Goal: Task Accomplishment & Management: Use online tool/utility

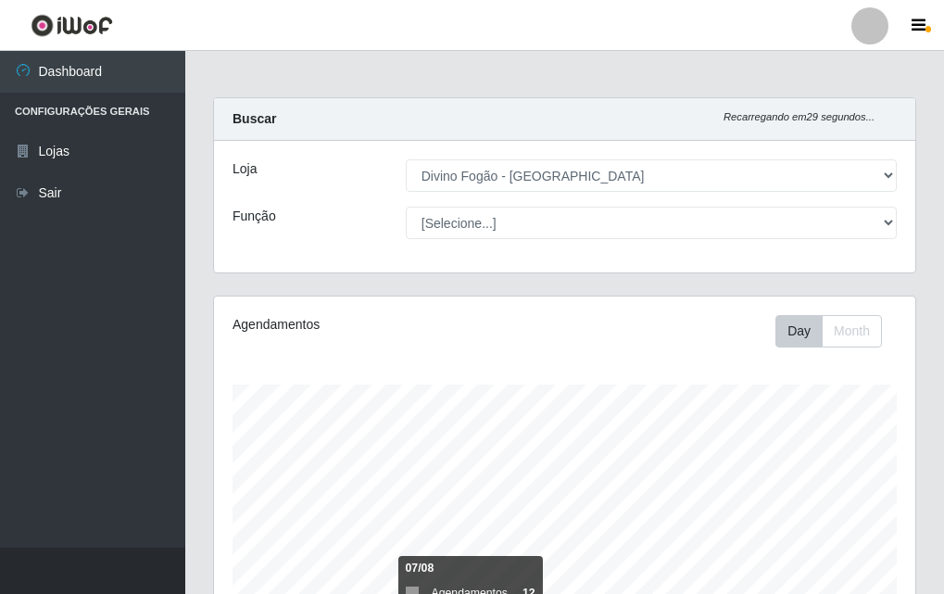
select select "499"
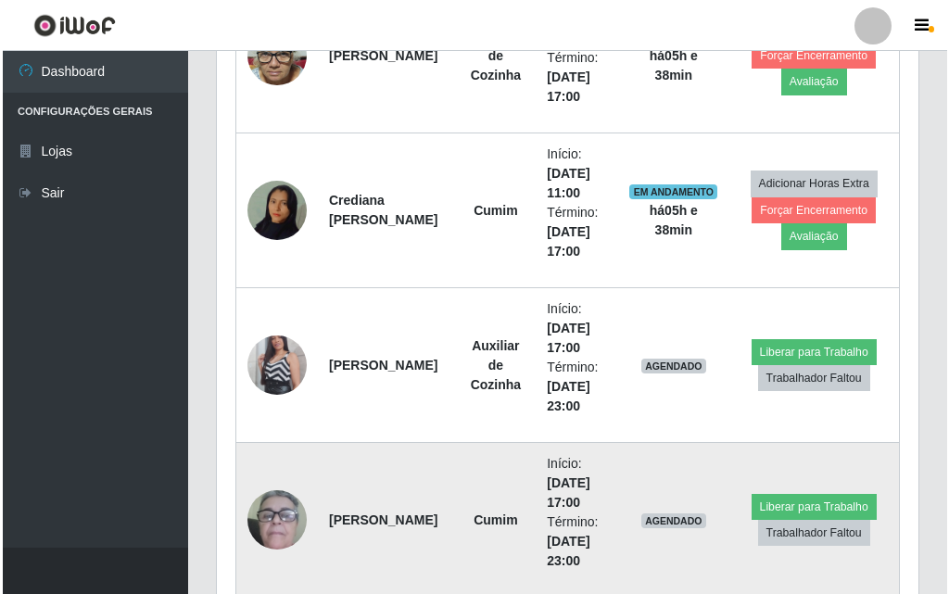
scroll to position [926, 0]
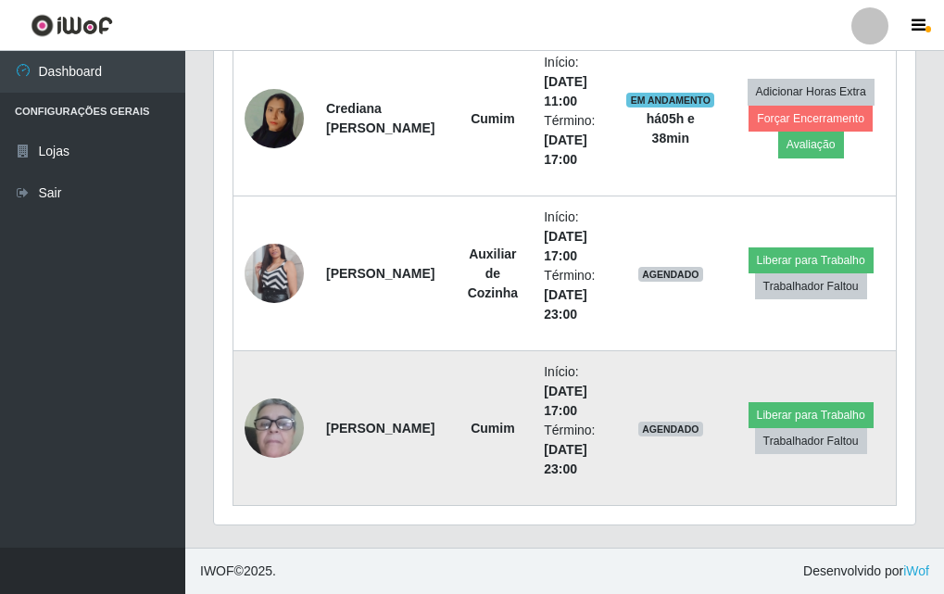
click at [259, 439] on img at bounding box center [274, 428] width 59 height 122
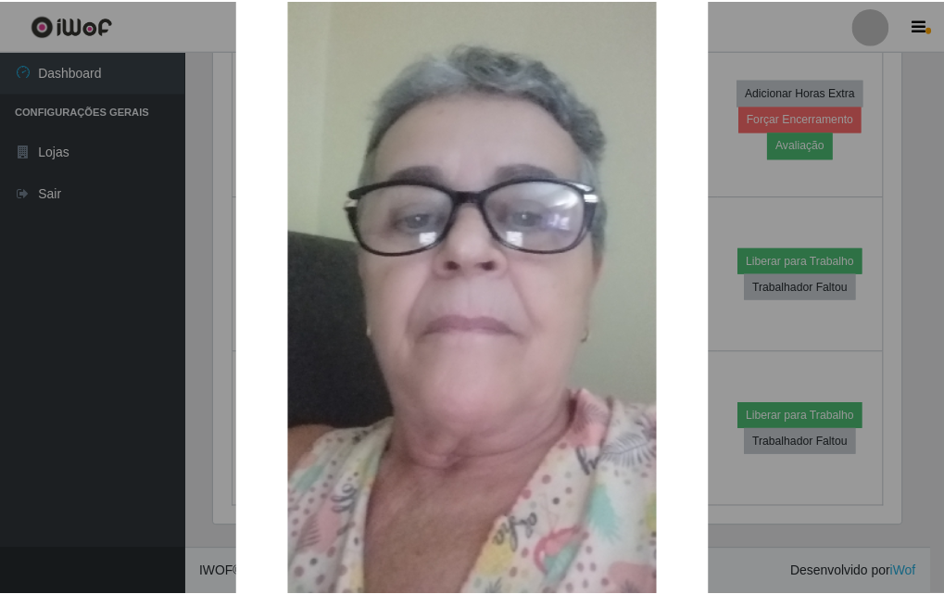
scroll to position [278, 0]
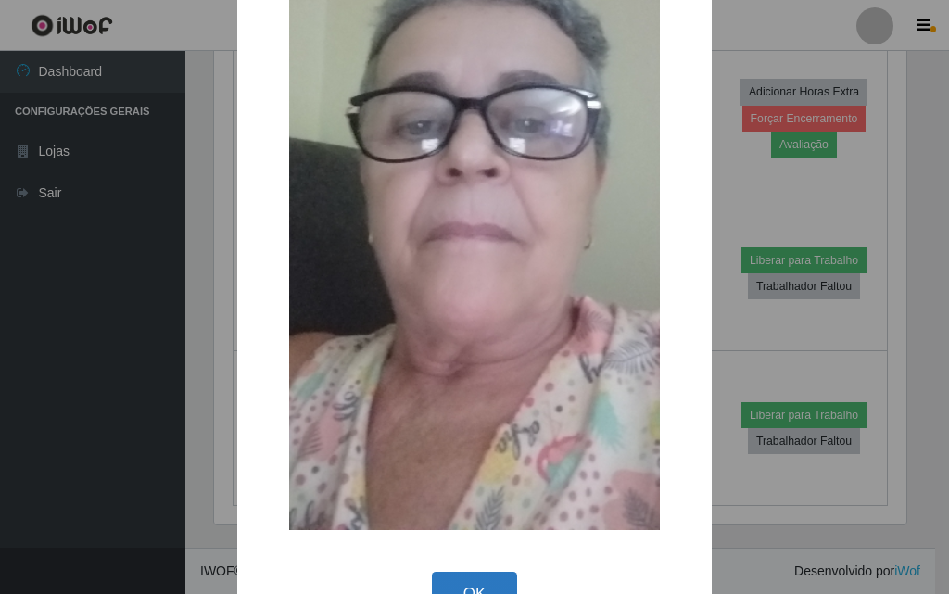
click at [482, 581] on button "OK" at bounding box center [475, 594] width 86 height 44
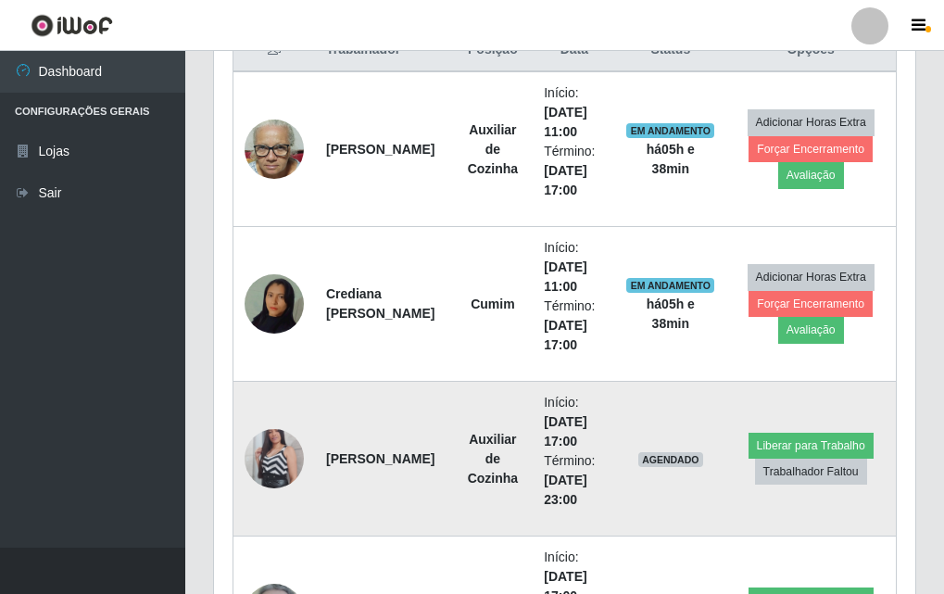
scroll to position [926, 0]
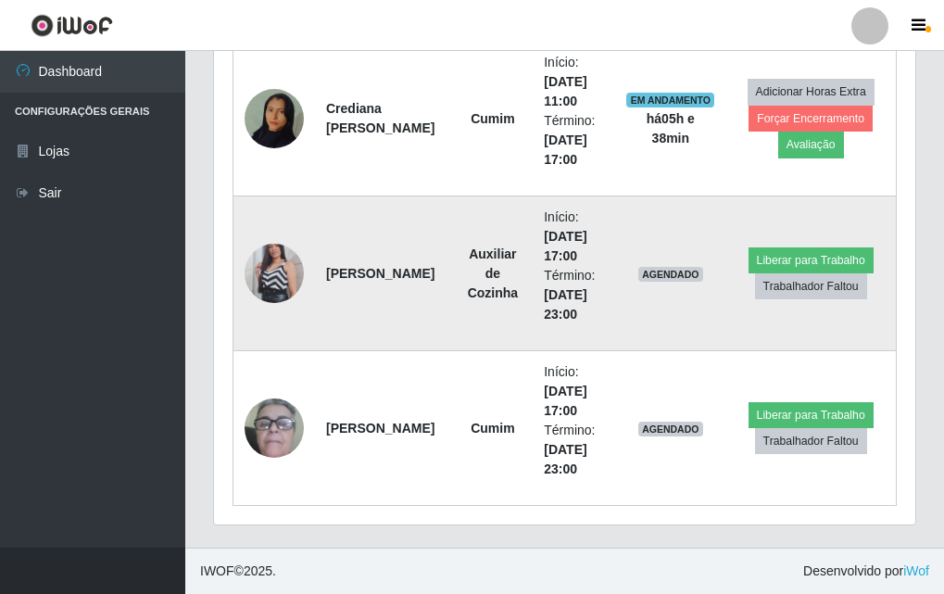
click at [276, 267] on img at bounding box center [274, 274] width 59 height 106
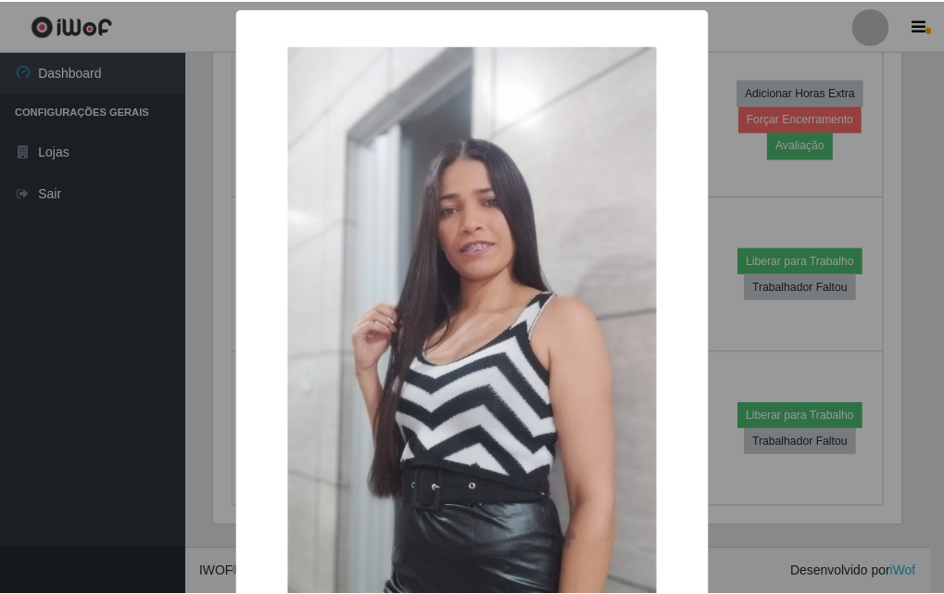
scroll to position [227, 0]
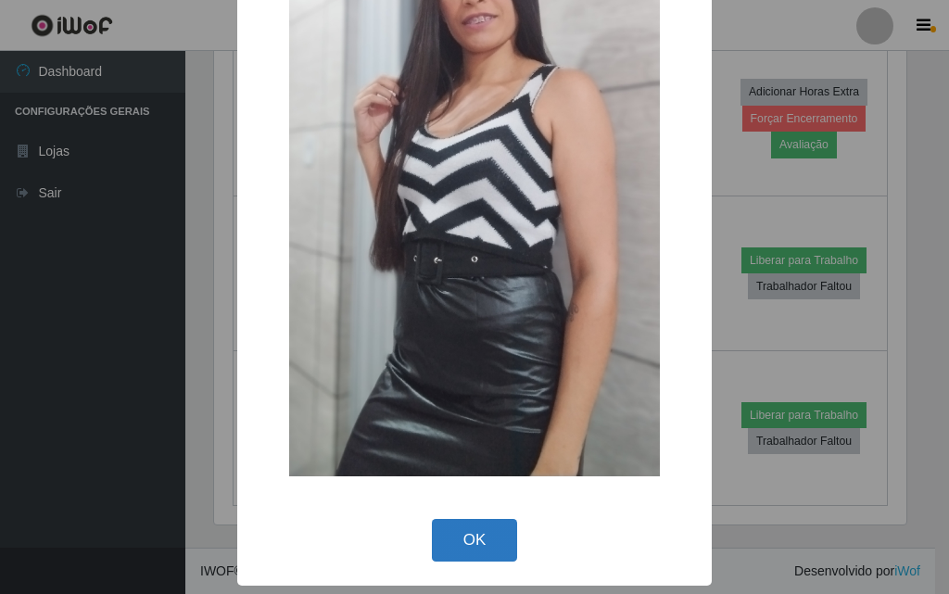
drag, startPoint x: 424, startPoint y: 564, endPoint x: 448, endPoint y: 524, distance: 47.4
click at [428, 555] on div "OK Cancel" at bounding box center [474, 539] width 437 height 53
click at [448, 524] on button "OK" at bounding box center [475, 541] width 86 height 44
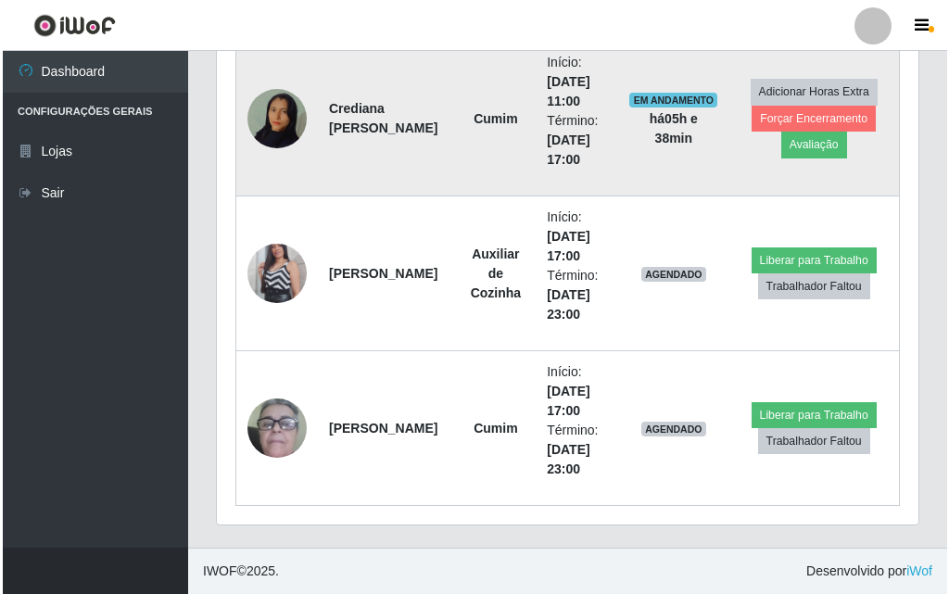
scroll to position [740, 0]
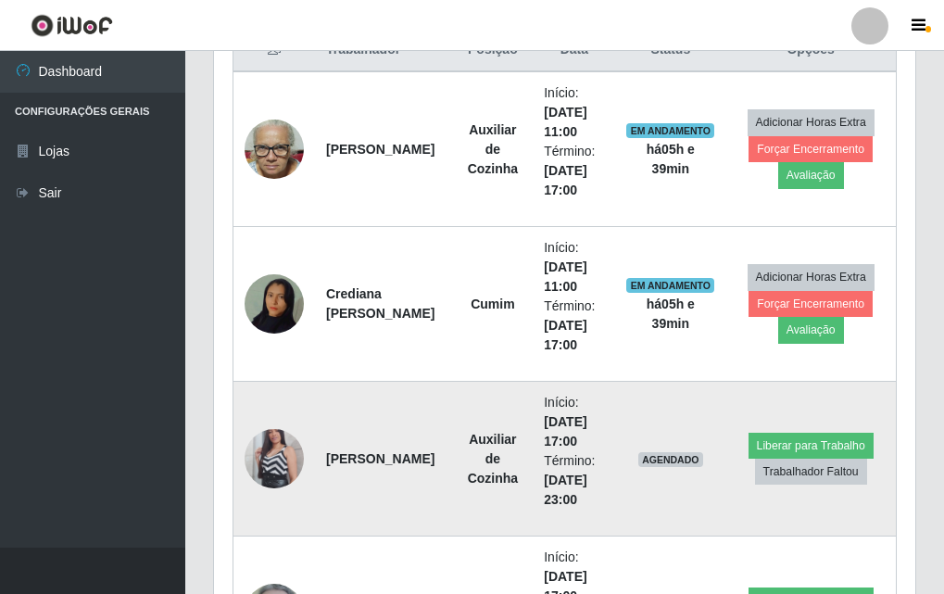
click at [295, 470] on img at bounding box center [274, 459] width 59 height 106
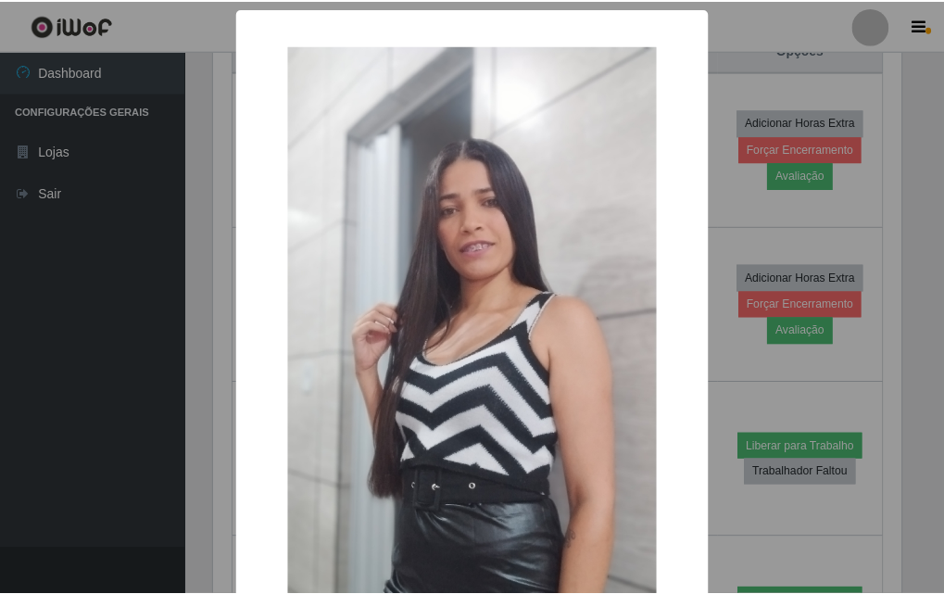
scroll to position [227, 0]
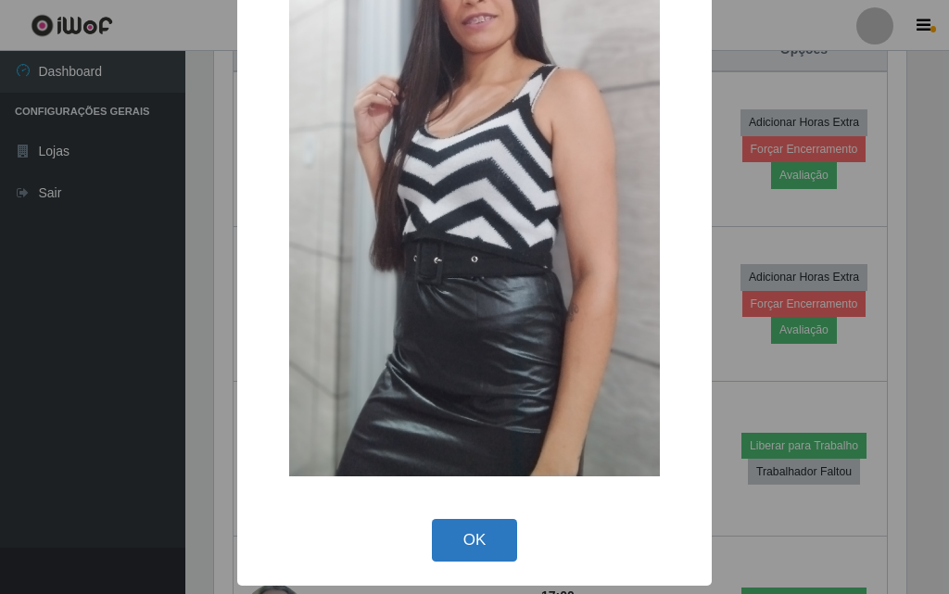
click at [449, 531] on button "OK" at bounding box center [475, 541] width 86 height 44
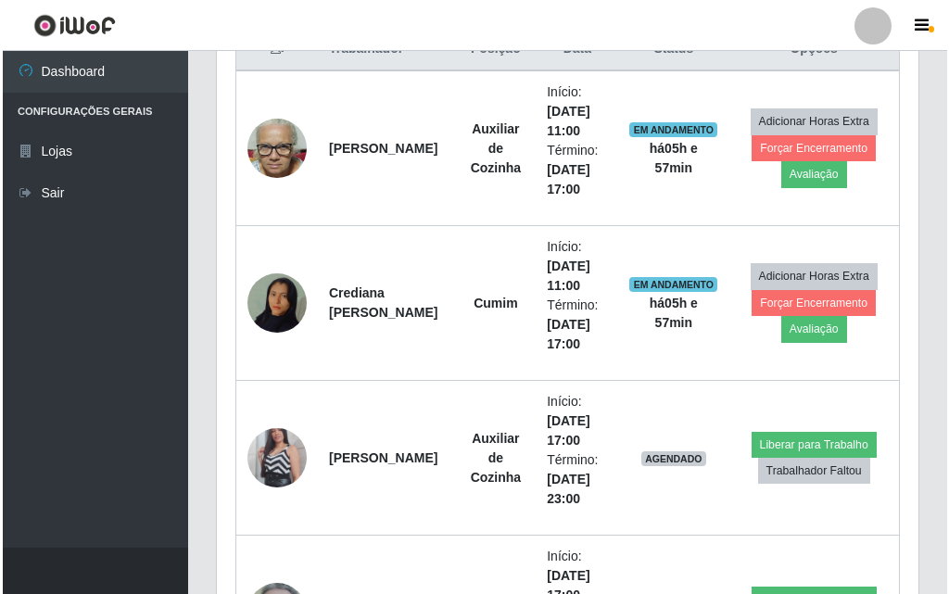
scroll to position [834, 0]
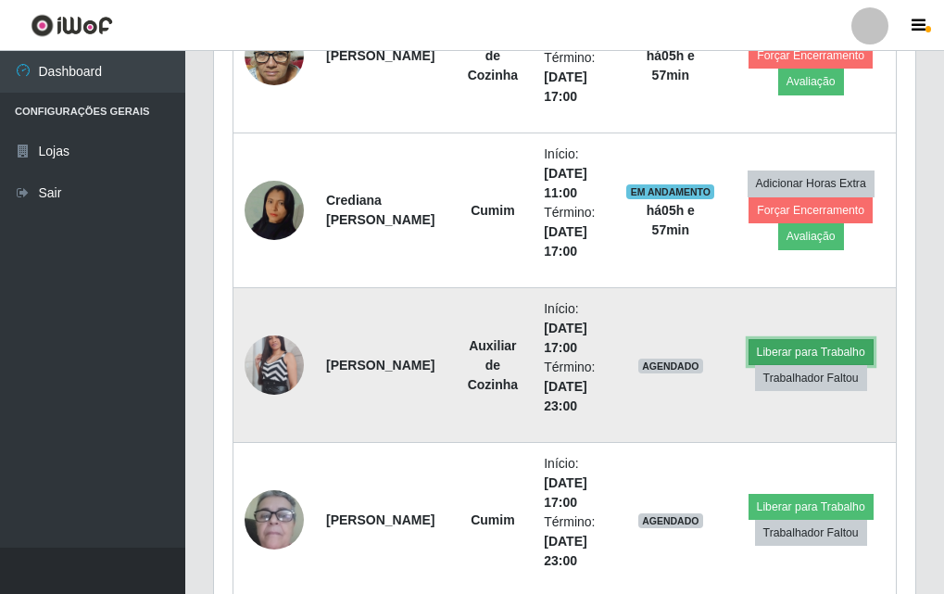
click at [786, 350] on button "Liberar para Trabalho" at bounding box center [811, 352] width 125 height 26
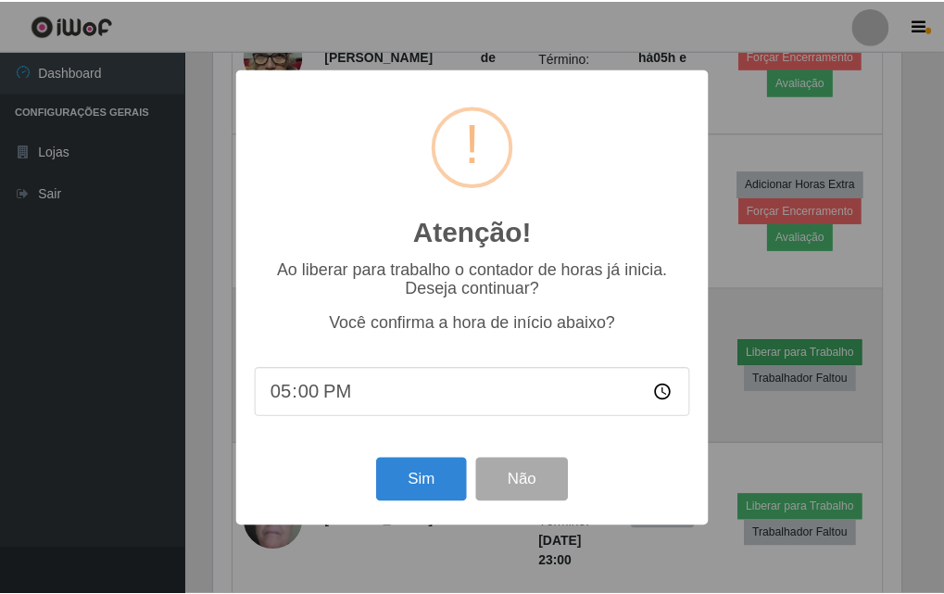
scroll to position [385, 692]
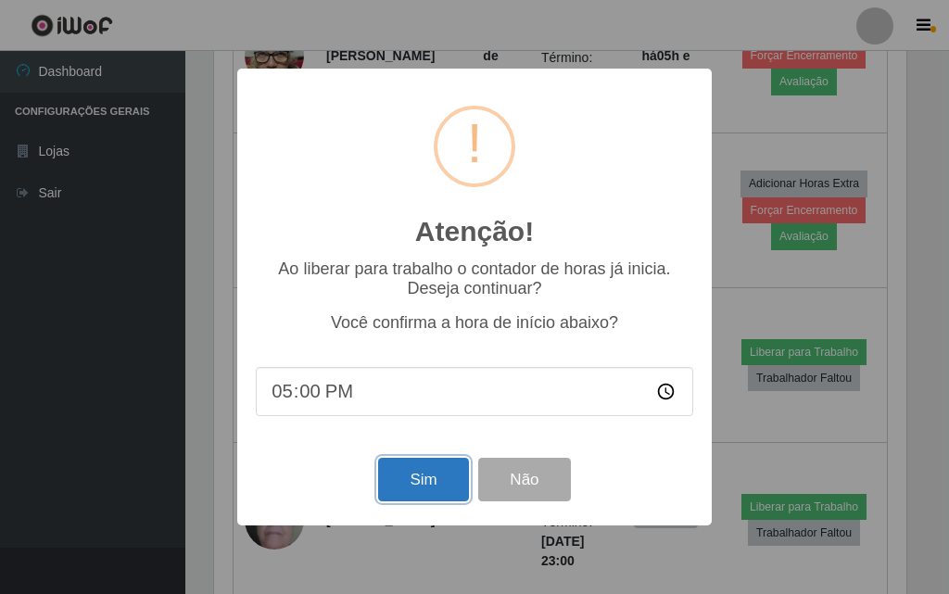
click at [433, 484] on button "Sim" at bounding box center [423, 480] width 90 height 44
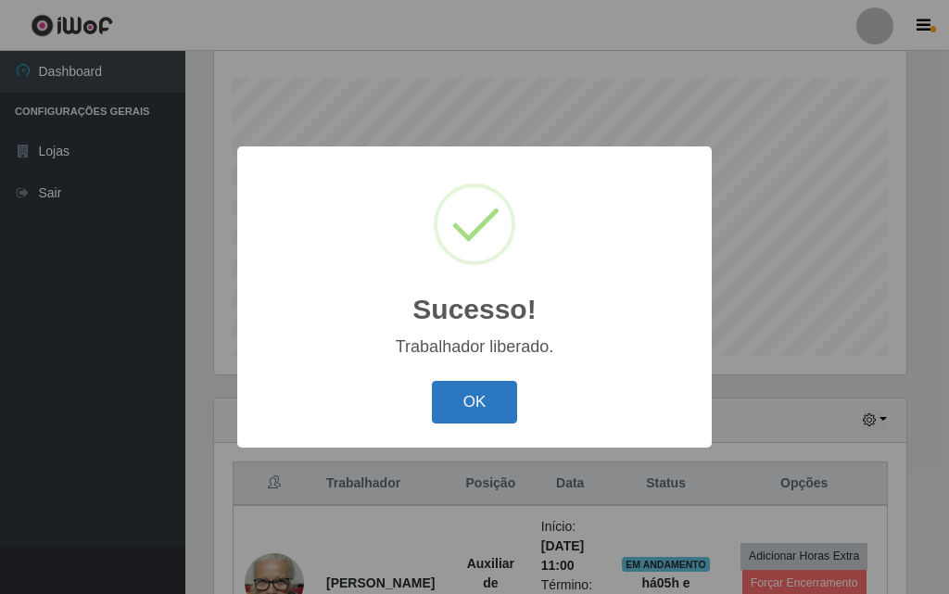
click at [478, 393] on button "OK" at bounding box center [475, 403] width 86 height 44
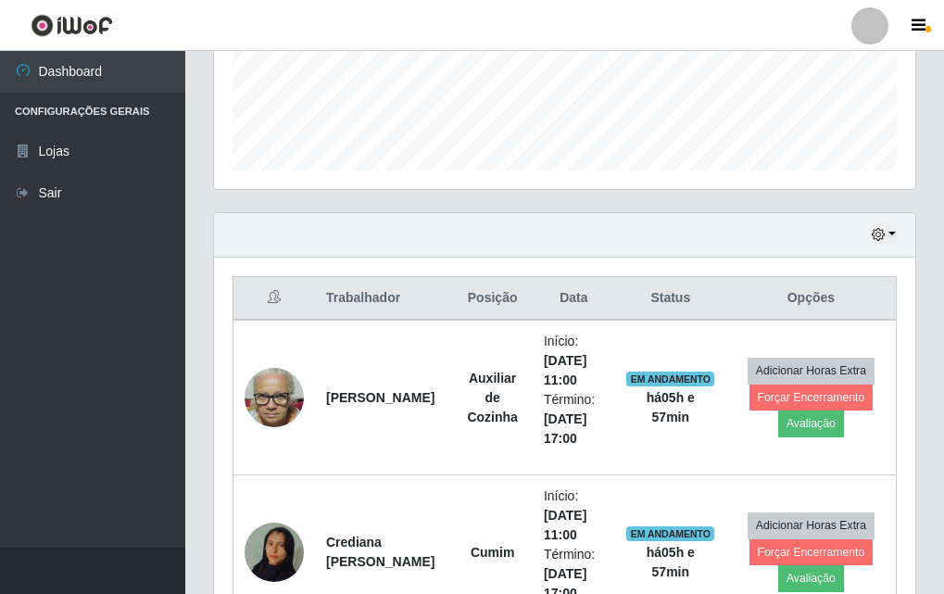
scroll to position [863, 0]
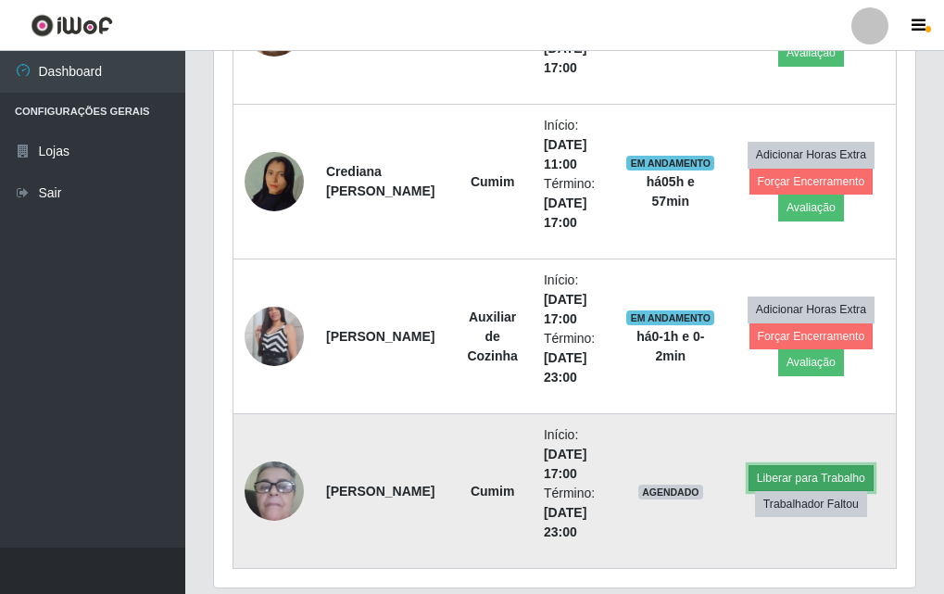
click at [784, 481] on button "Liberar para Trabalho" at bounding box center [811, 478] width 125 height 26
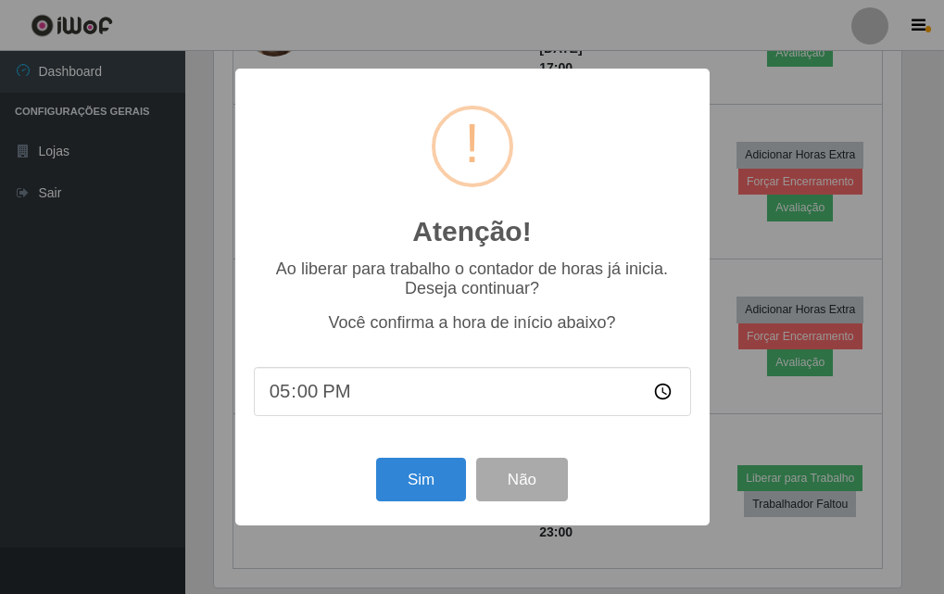
scroll to position [385, 692]
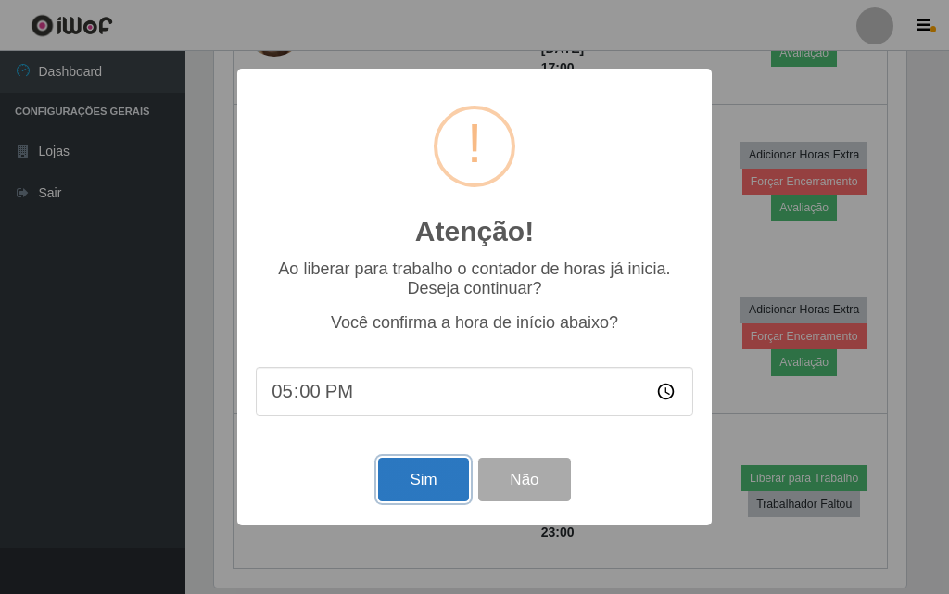
click at [427, 475] on button "Sim" at bounding box center [423, 480] width 90 height 44
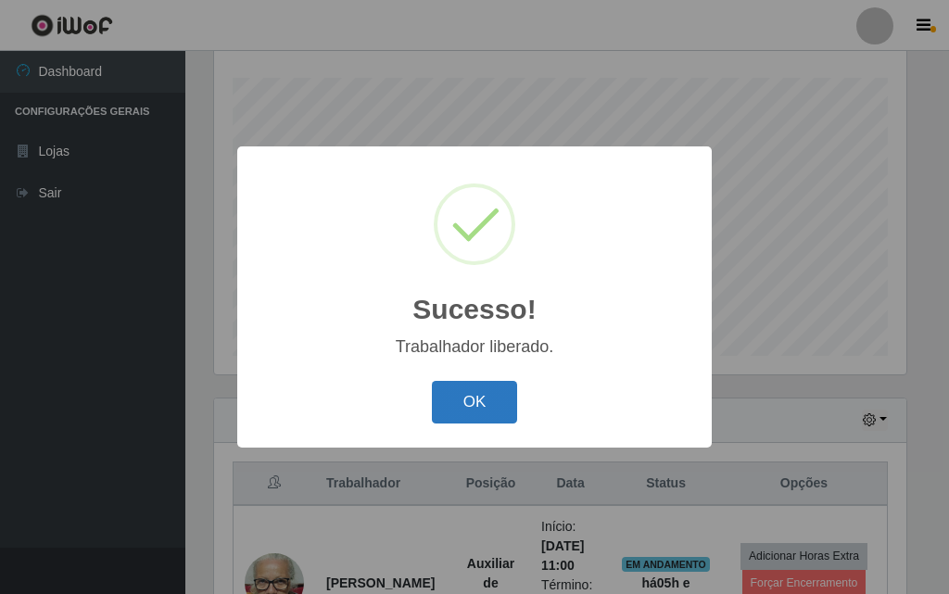
click at [448, 411] on button "OK" at bounding box center [475, 403] width 86 height 44
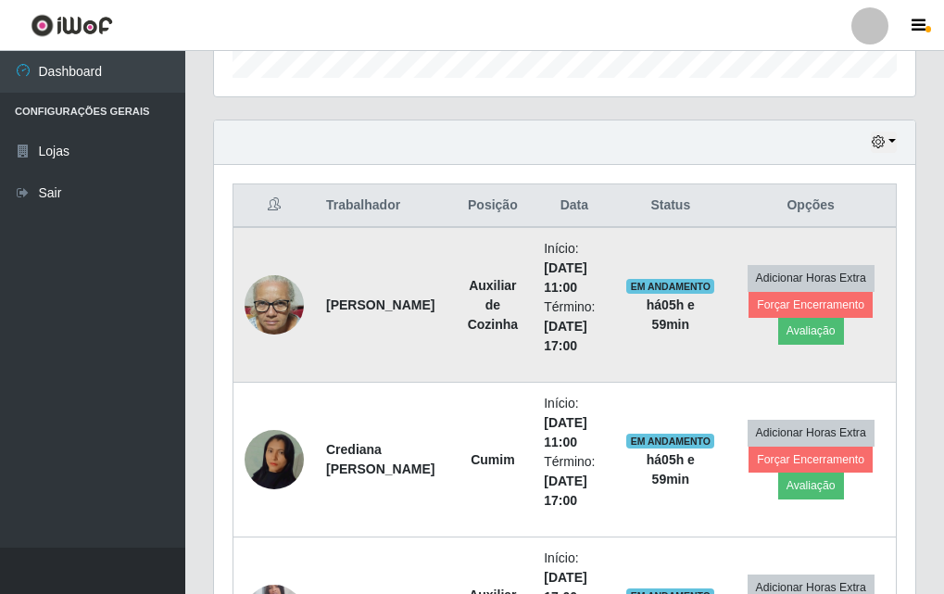
scroll to position [770, 0]
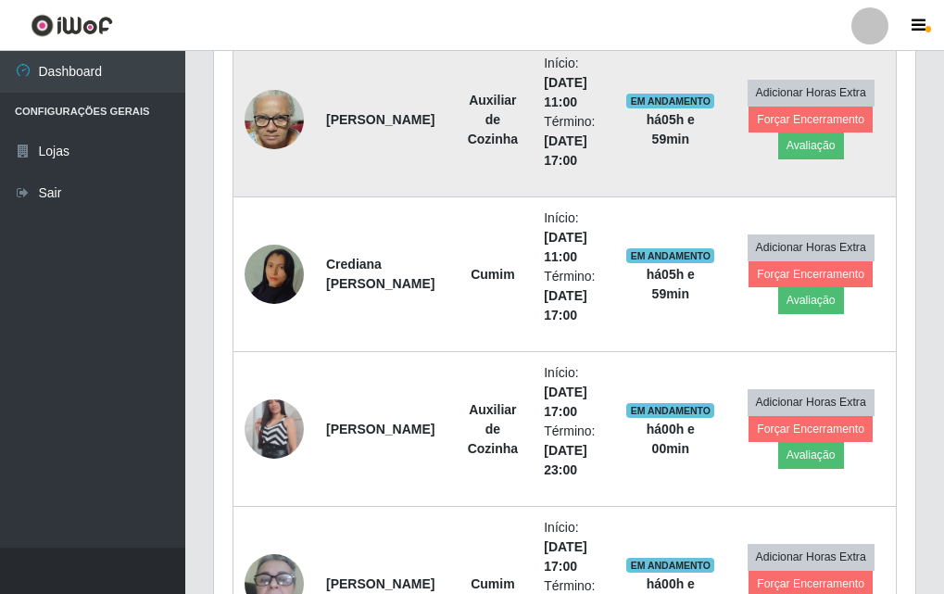
click at [272, 119] on img at bounding box center [274, 120] width 59 height 79
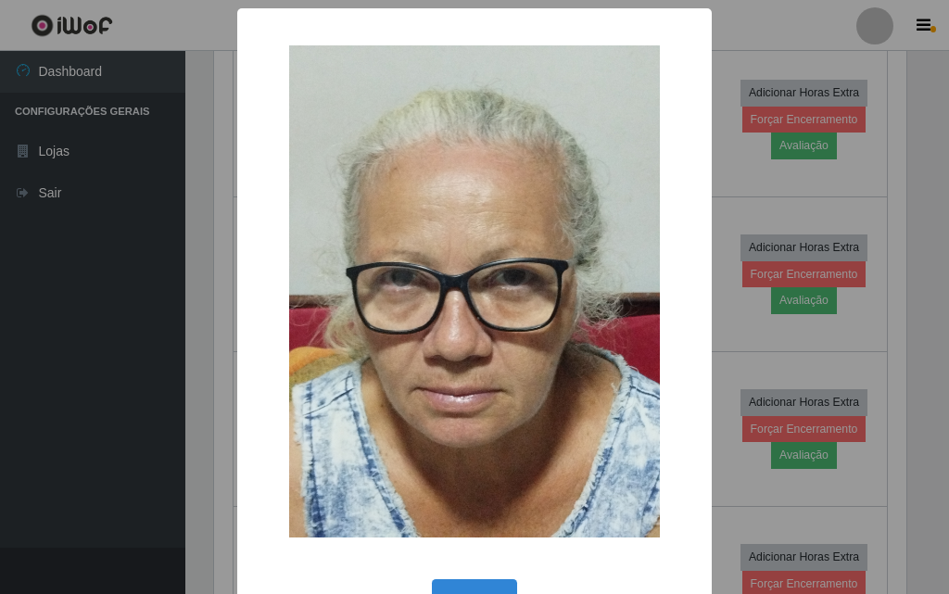
click at [152, 255] on div "× OK Cancel" at bounding box center [474, 297] width 949 height 594
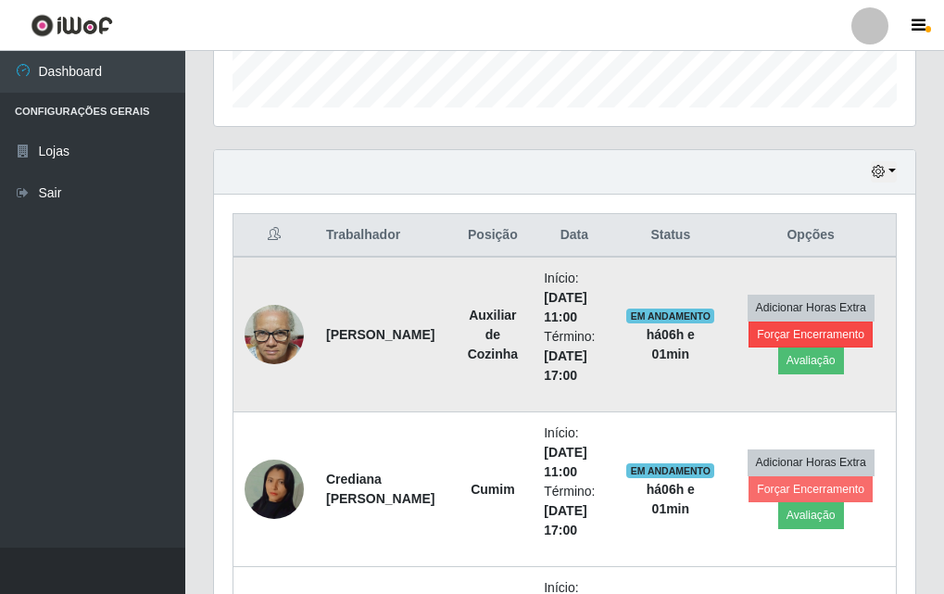
scroll to position [648, 0]
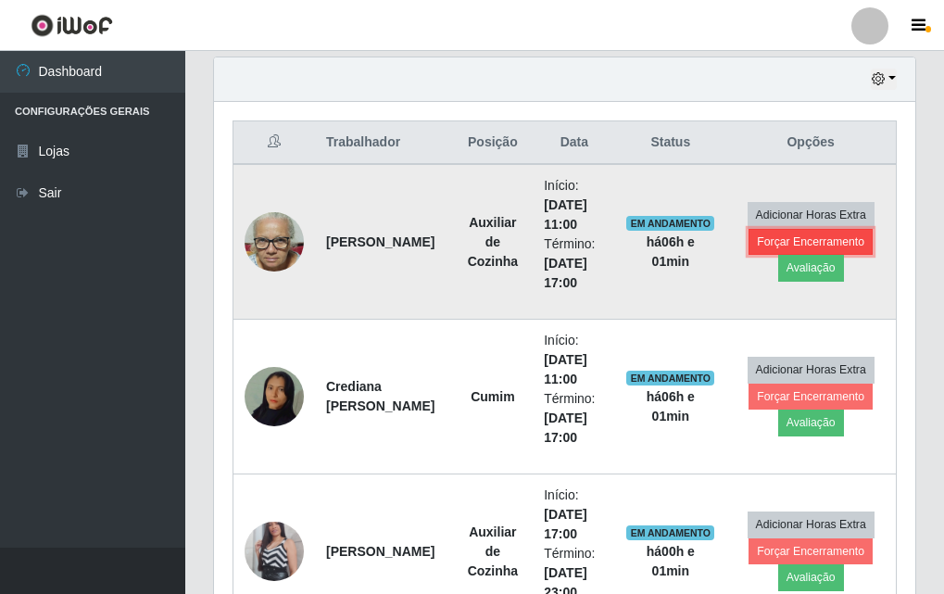
click at [827, 239] on button "Forçar Encerramento" at bounding box center [811, 242] width 124 height 26
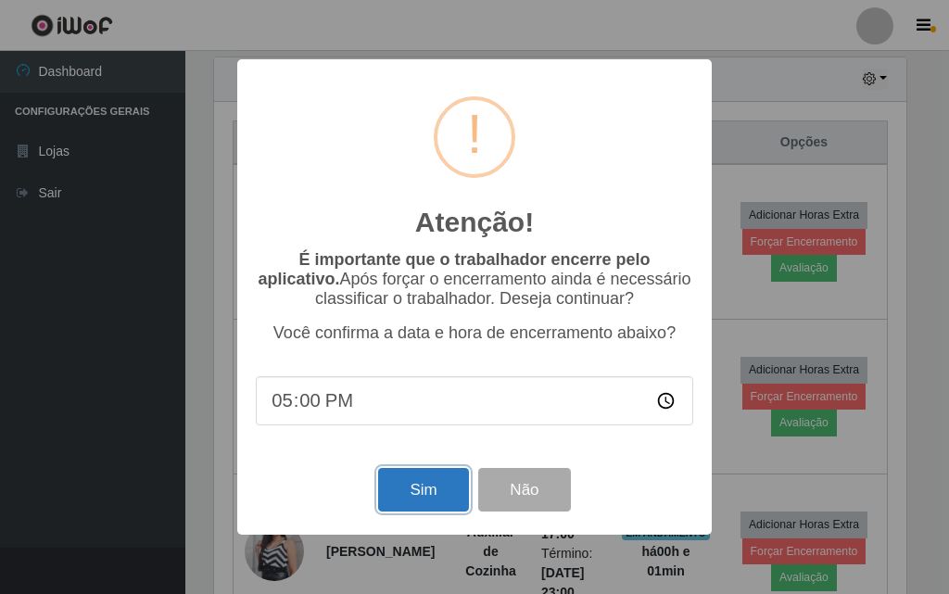
click at [414, 487] on button "Sim" at bounding box center [423, 490] width 90 height 44
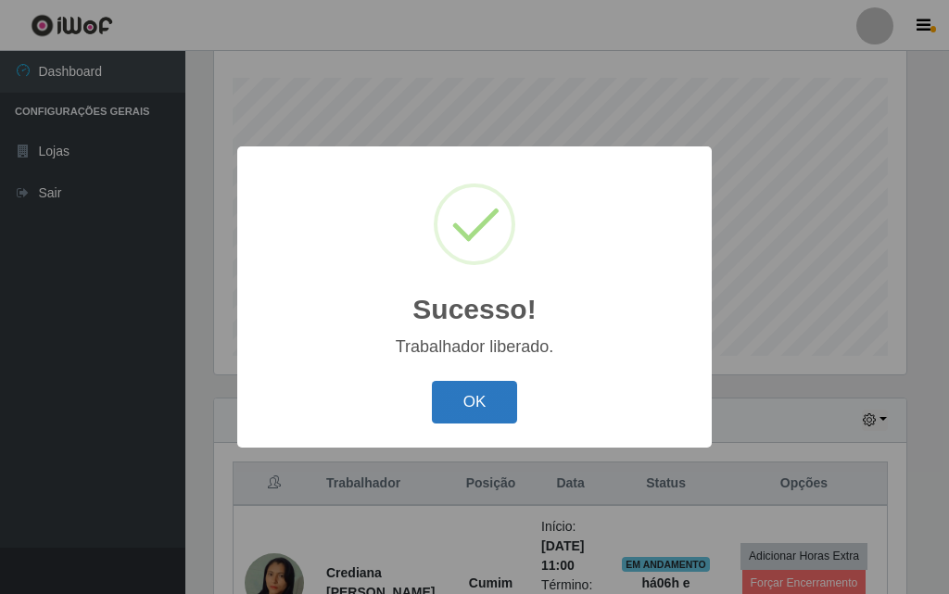
click at [487, 408] on button "OK" at bounding box center [475, 403] width 86 height 44
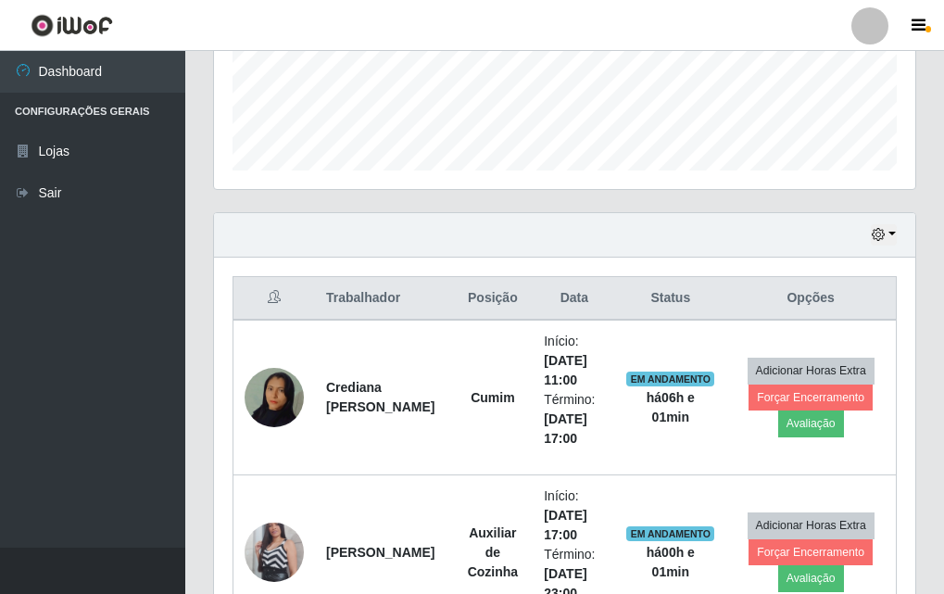
scroll to position [585, 0]
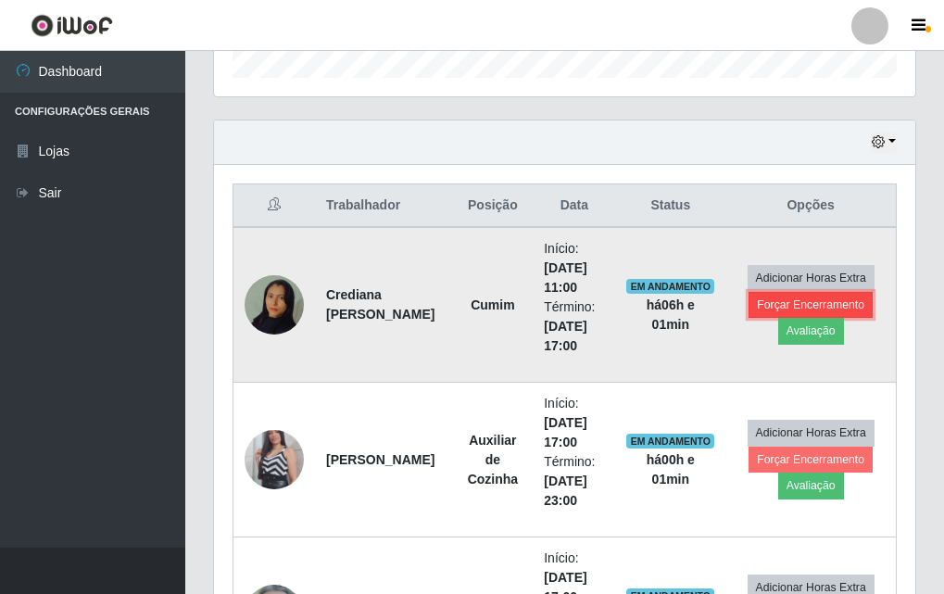
click at [837, 302] on button "Forçar Encerramento" at bounding box center [811, 305] width 124 height 26
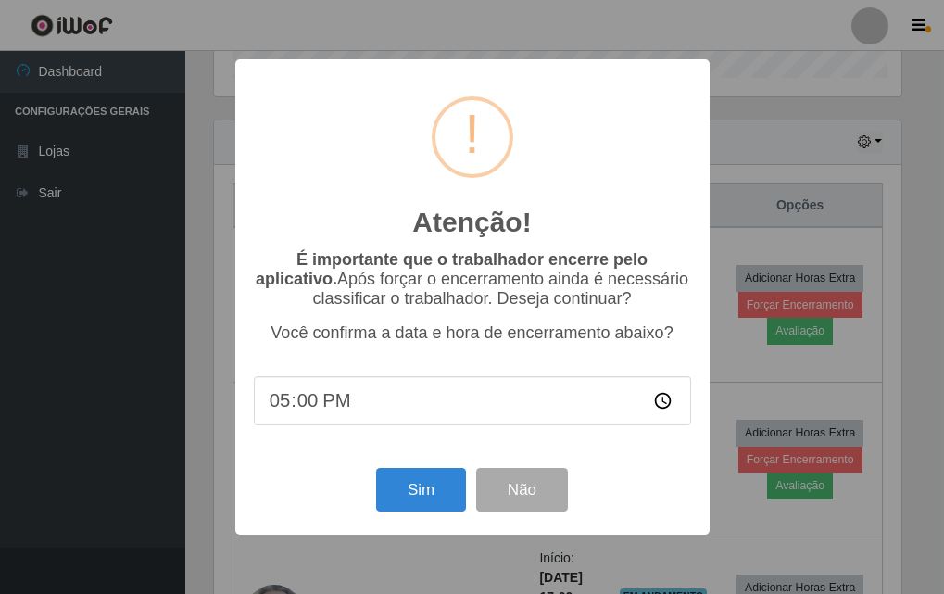
scroll to position [385, 692]
drag, startPoint x: 428, startPoint y: 487, endPoint x: 424, endPoint y: 454, distance: 33.6
click at [427, 485] on button "Sim" at bounding box center [423, 490] width 90 height 44
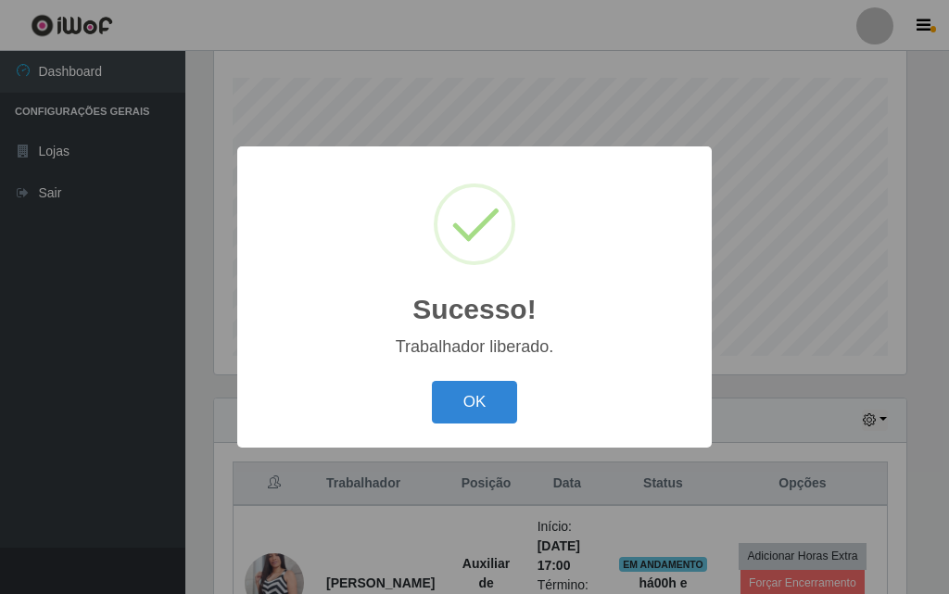
click at [509, 379] on div "OK Cancel" at bounding box center [474, 401] width 437 height 53
click at [480, 392] on button "OK" at bounding box center [475, 403] width 86 height 44
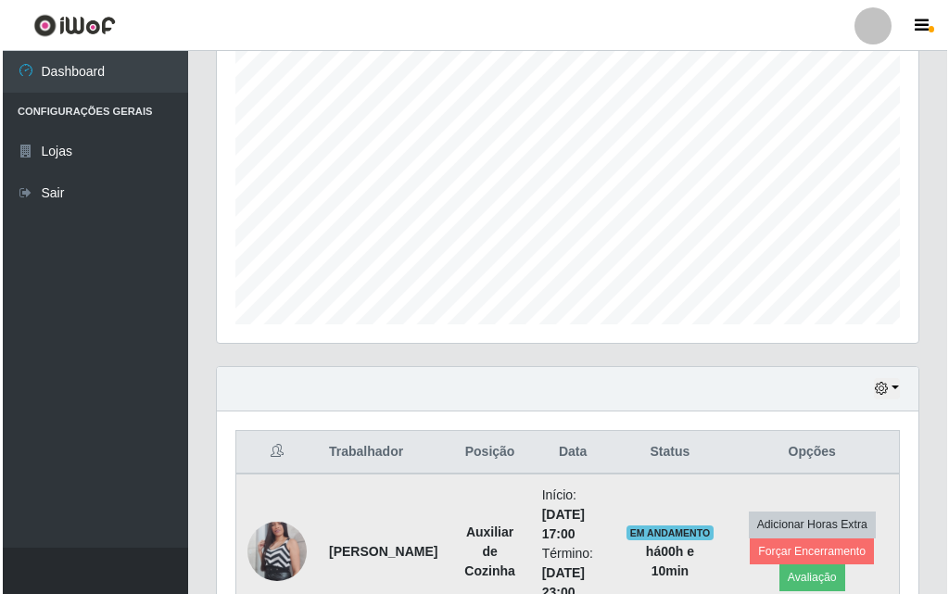
scroll to position [616, 0]
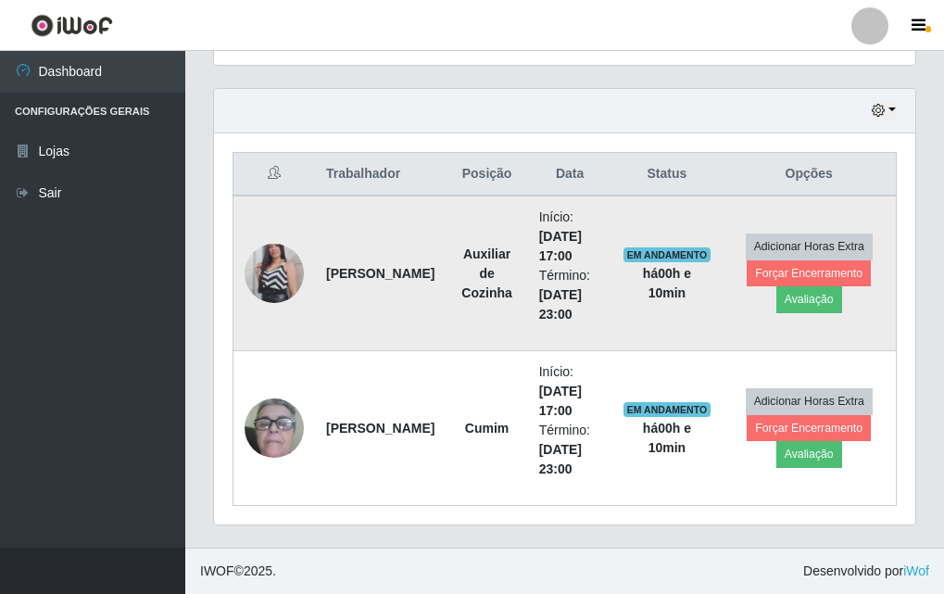
click at [269, 269] on img at bounding box center [274, 274] width 59 height 106
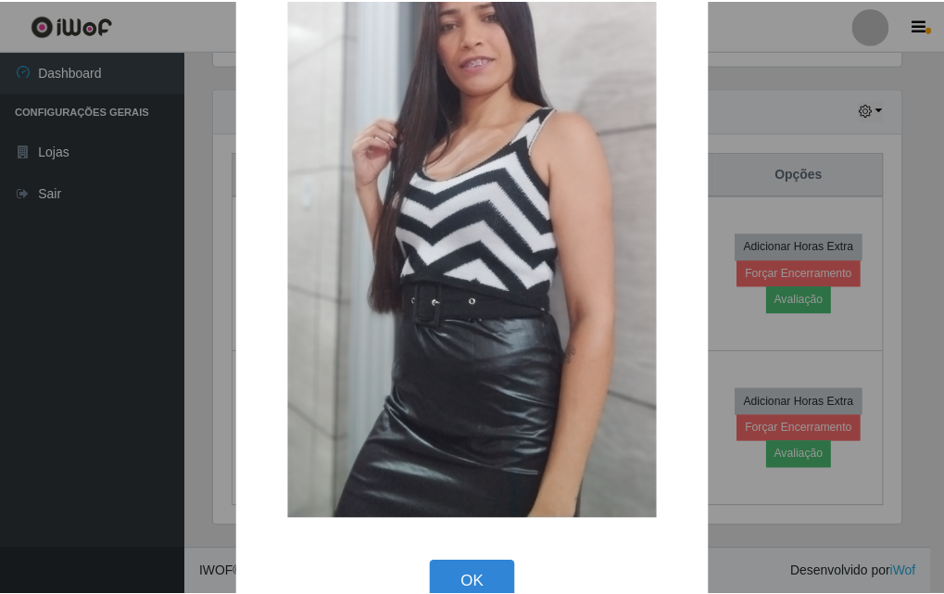
scroll to position [227, 0]
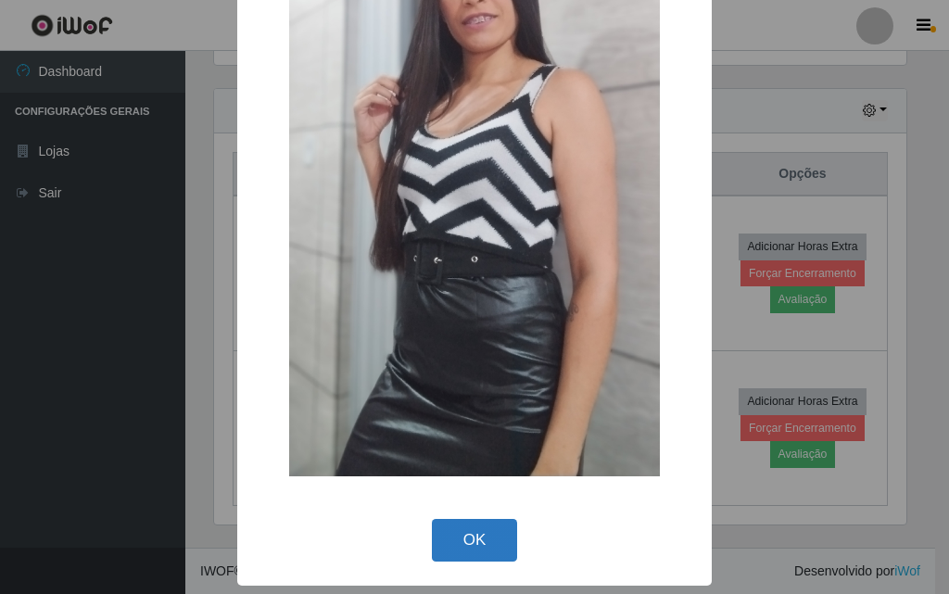
drag, startPoint x: 453, startPoint y: 537, endPoint x: 439, endPoint y: 474, distance: 64.5
click at [452, 537] on button "OK" at bounding box center [475, 541] width 86 height 44
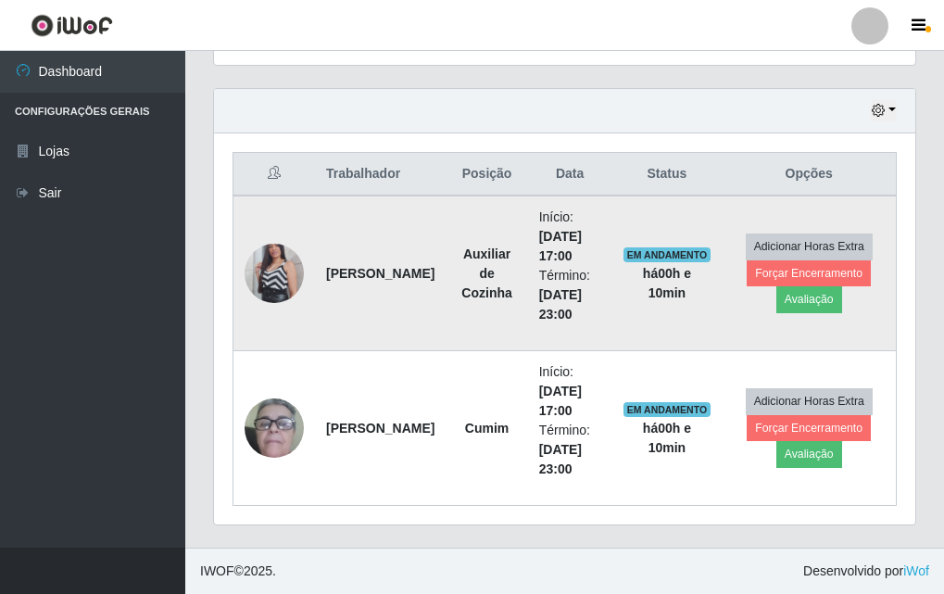
scroll to position [385, 702]
click at [273, 292] on img at bounding box center [274, 274] width 59 height 106
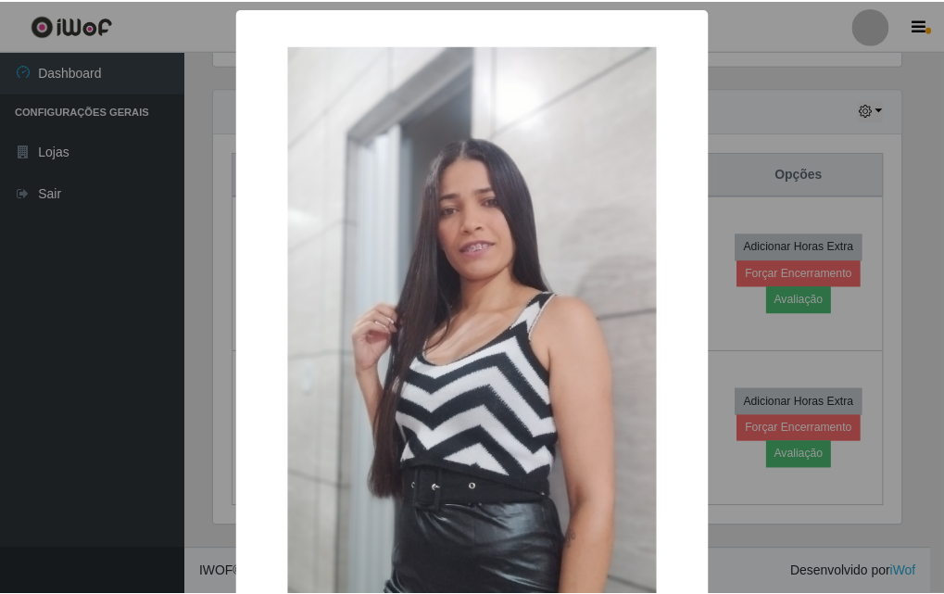
scroll to position [227, 0]
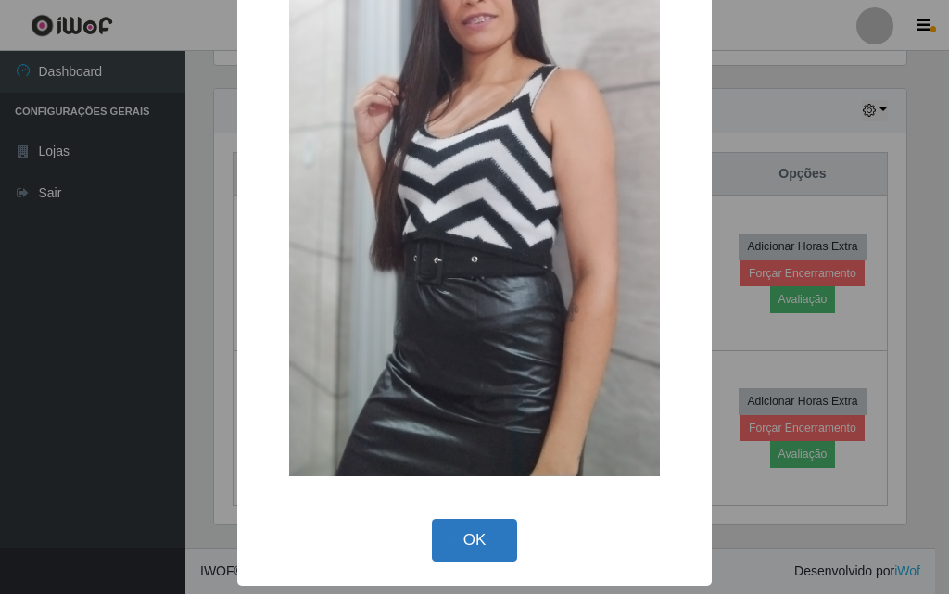
click at [451, 540] on button "OK" at bounding box center [475, 541] width 86 height 44
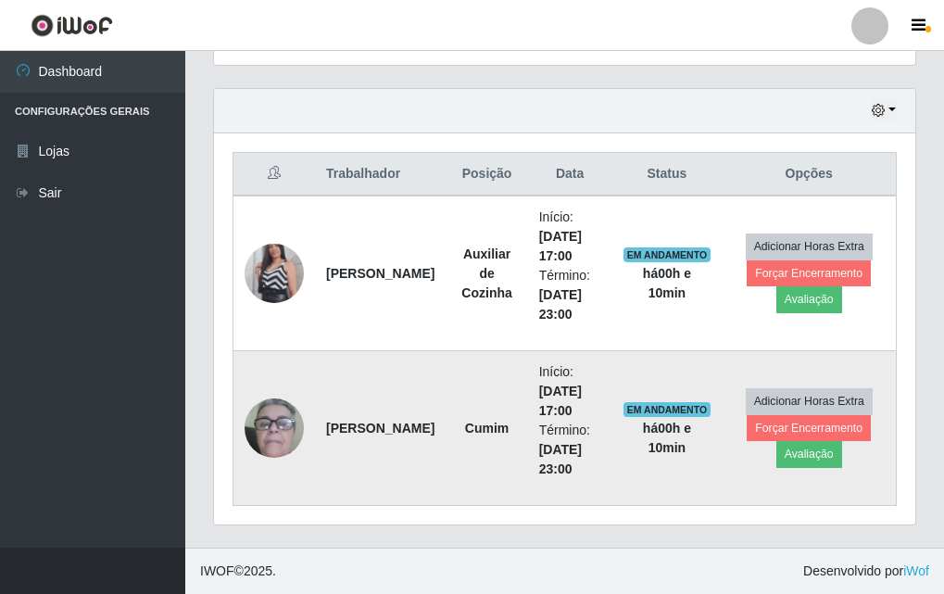
scroll to position [385, 702]
